Goal: Navigation & Orientation: Find specific page/section

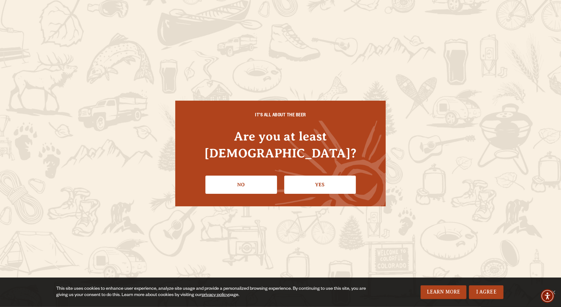
click at [484, 300] on div "This site uses cookies to enhance user experience, analyze site usage and provi…" at bounding box center [280, 293] width 561 height 30
click at [488, 295] on link "I Agree" at bounding box center [486, 293] width 35 height 14
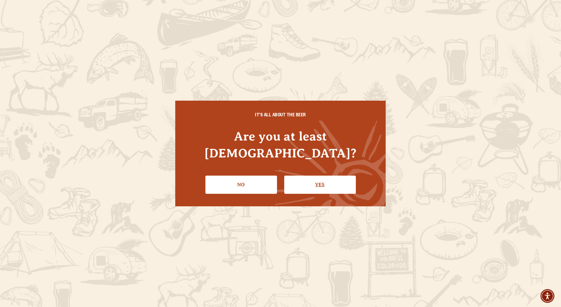
click at [305, 181] on link "Yes" at bounding box center [320, 185] width 72 height 18
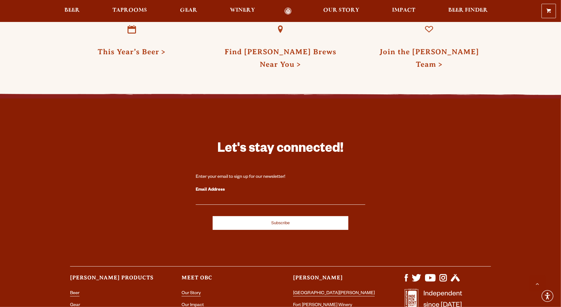
scroll to position [1503, 0]
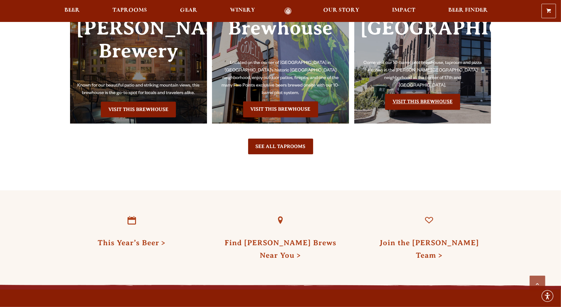
click at [407, 94] on link "Visit this Brewhouse" at bounding box center [422, 102] width 75 height 16
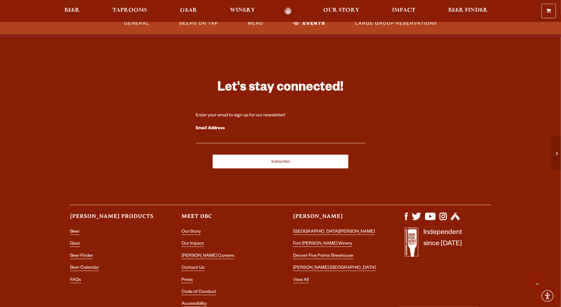
scroll to position [1896, 0]
